Goal: Task Accomplishment & Management: Use online tool/utility

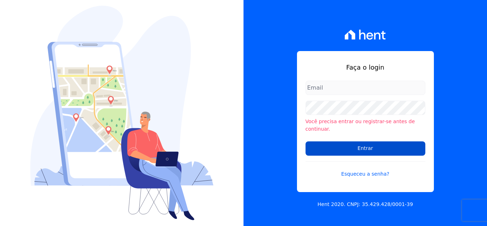
type input "[PERSON_NAME][EMAIL_ADDRESS][DOMAIN_NAME]"
click at [374, 144] on input "Entrar" at bounding box center [366, 148] width 120 height 14
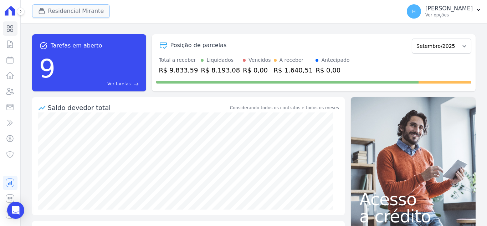
click at [42, 10] on icon "button" at bounding box center [41, 10] width 7 height 7
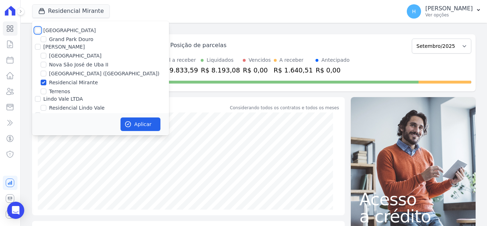
click at [39, 30] on input "Residencial Park" at bounding box center [38, 30] width 6 height 6
checkbox input "true"
click at [39, 44] on div at bounding box center [38, 46] width 6 height 7
click at [38, 47] on input "JG Freitas" at bounding box center [38, 47] width 6 height 6
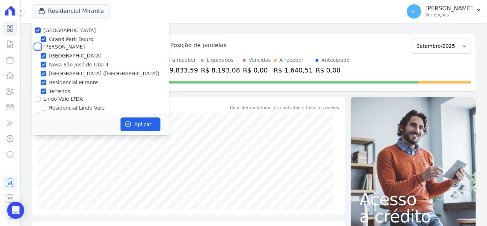
checkbox input "true"
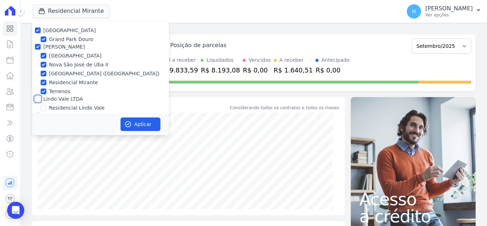
click at [37, 99] on input "Lindo Vale LTDA" at bounding box center [38, 99] width 6 height 6
checkbox input "true"
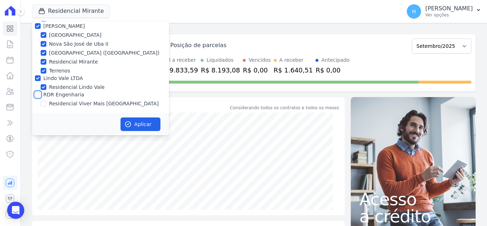
click at [39, 95] on input "RDR Engenharia" at bounding box center [38, 95] width 6 height 6
checkbox input "true"
click at [141, 125] on button "Aplicar" at bounding box center [141, 124] width 40 height 14
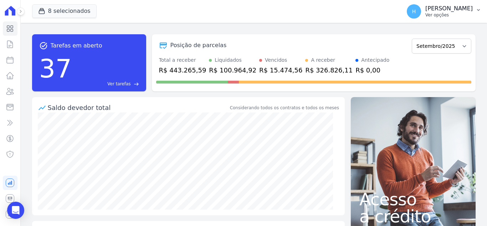
click at [456, 17] on p "Ver opções" at bounding box center [449, 15] width 47 height 6
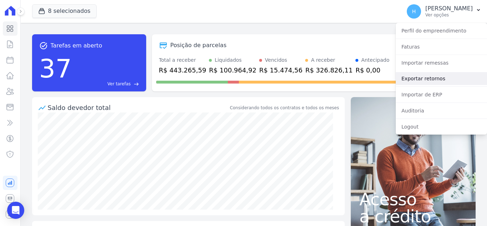
click at [439, 82] on link "Exportar retornos" at bounding box center [441, 78] width 91 height 13
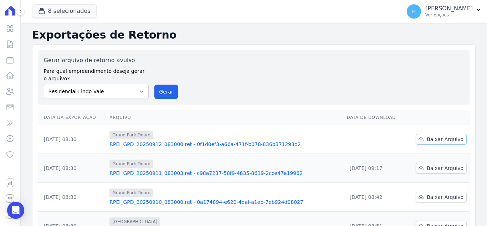
click at [431, 138] on span "Baixar Arquivo" at bounding box center [445, 139] width 37 height 7
